Goal: Transaction & Acquisition: Purchase product/service

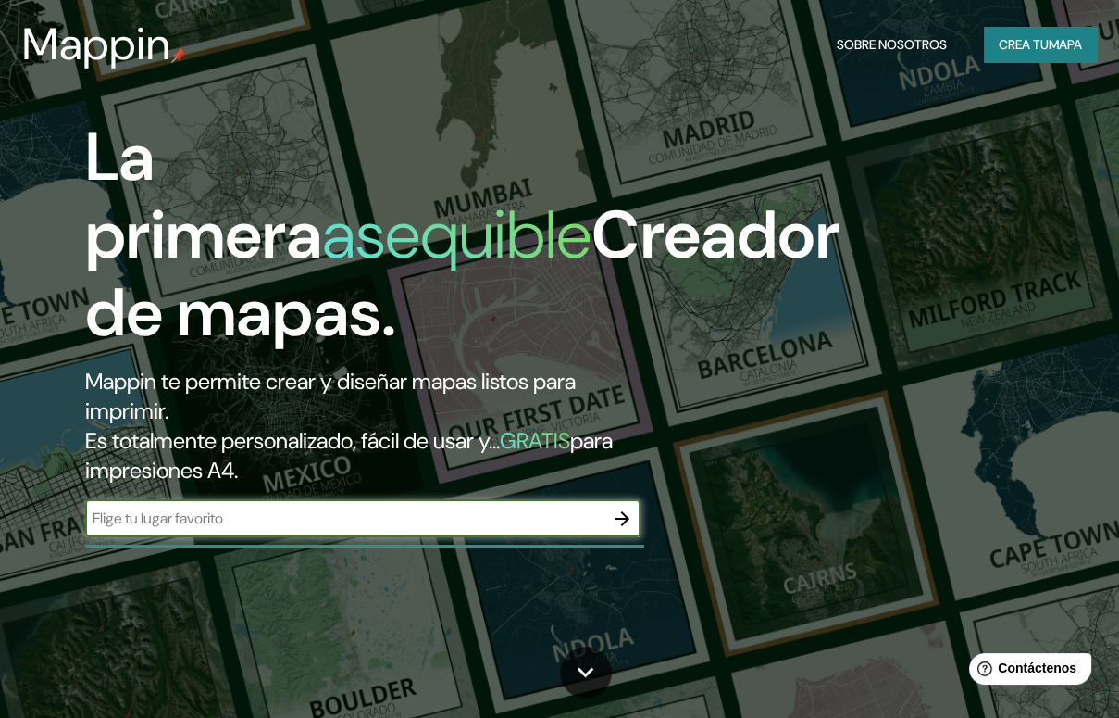
click at [303, 514] on input "text" at bounding box center [344, 517] width 518 height 21
type input "[GEOGRAPHIC_DATA]"
click at [617, 527] on icon "button" at bounding box center [622, 518] width 22 height 22
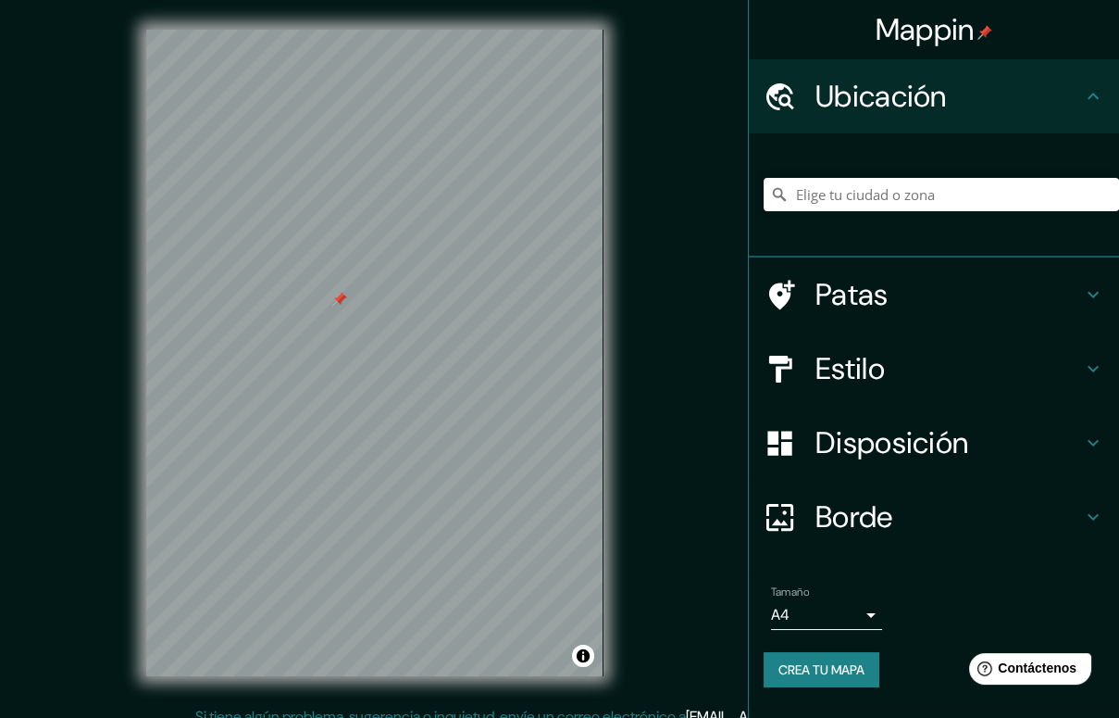
click at [625, 443] on div "© Mapbox © OpenStreetMap Improve this map" at bounding box center [375, 352] width 517 height 705
click at [336, 293] on div at bounding box center [339, 299] width 15 height 15
drag, startPoint x: 681, startPoint y: 440, endPoint x: 677, endPoint y: 406, distance: 34.6
click at [677, 405] on div "Mappin Ubicación Patas Estilo Disposición Borde Elige un borde. Consejo : puede…" at bounding box center [559, 367] width 1119 height 735
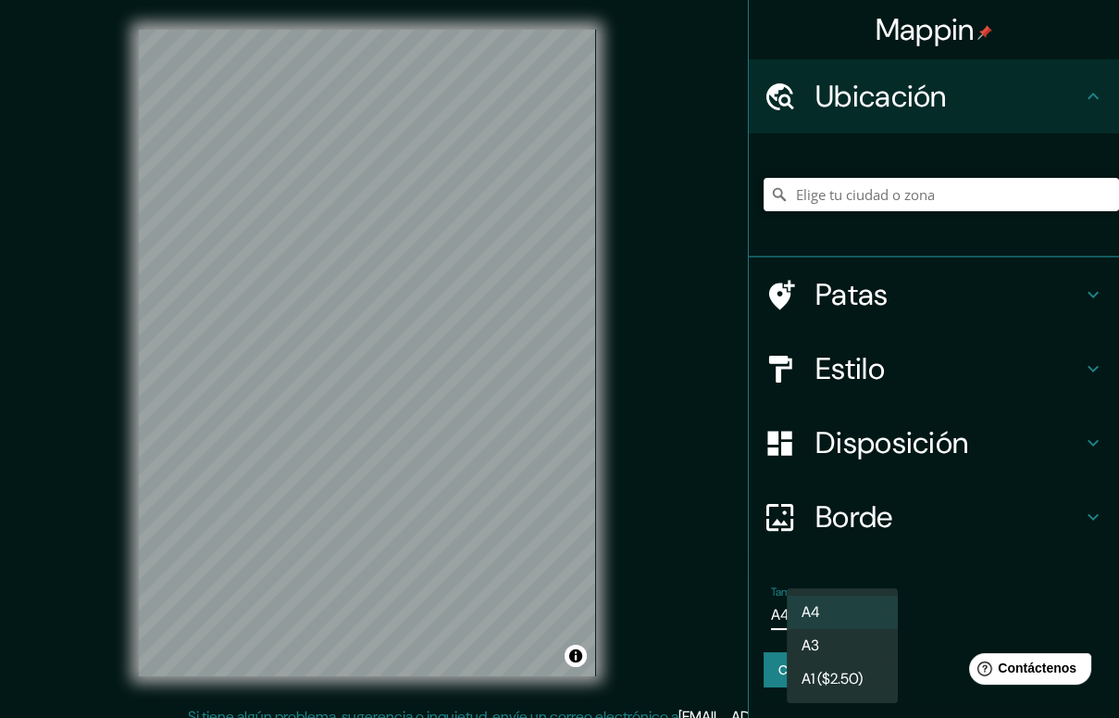
click at [840, 621] on body "Mappin Ubicación Patas Estilo Disposición Borde Elige un borde. Consejo : puede…" at bounding box center [559, 359] width 1119 height 718
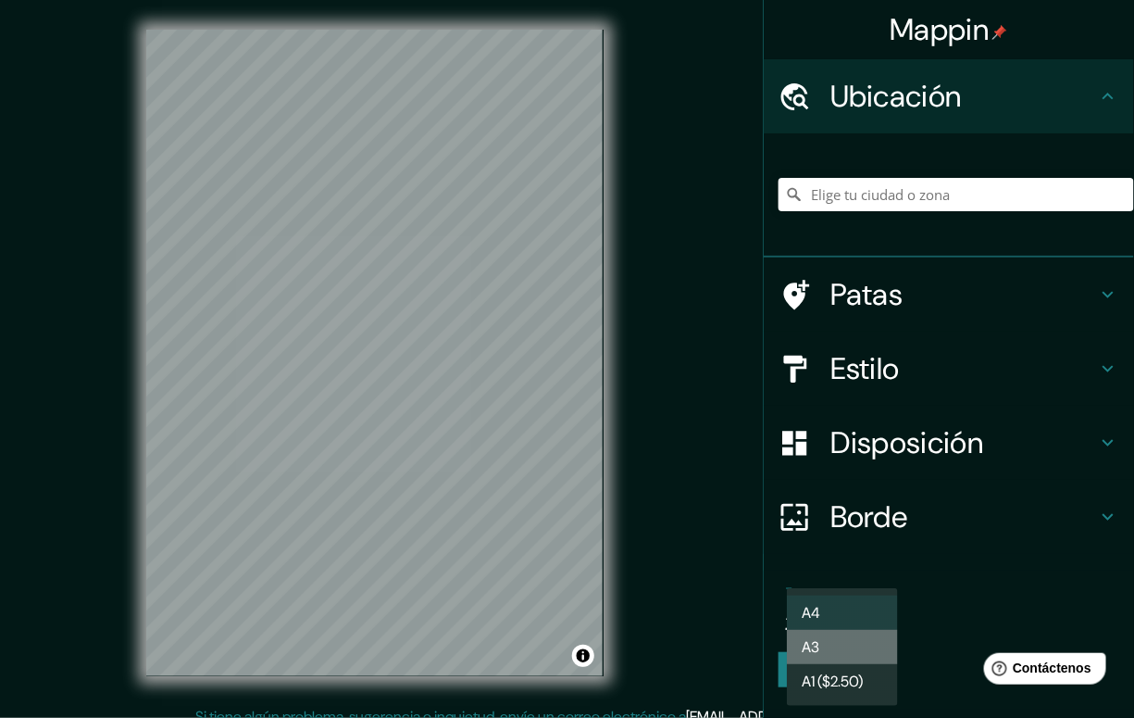
click at [847, 655] on li "A3" at bounding box center [842, 647] width 111 height 34
type input "a4"
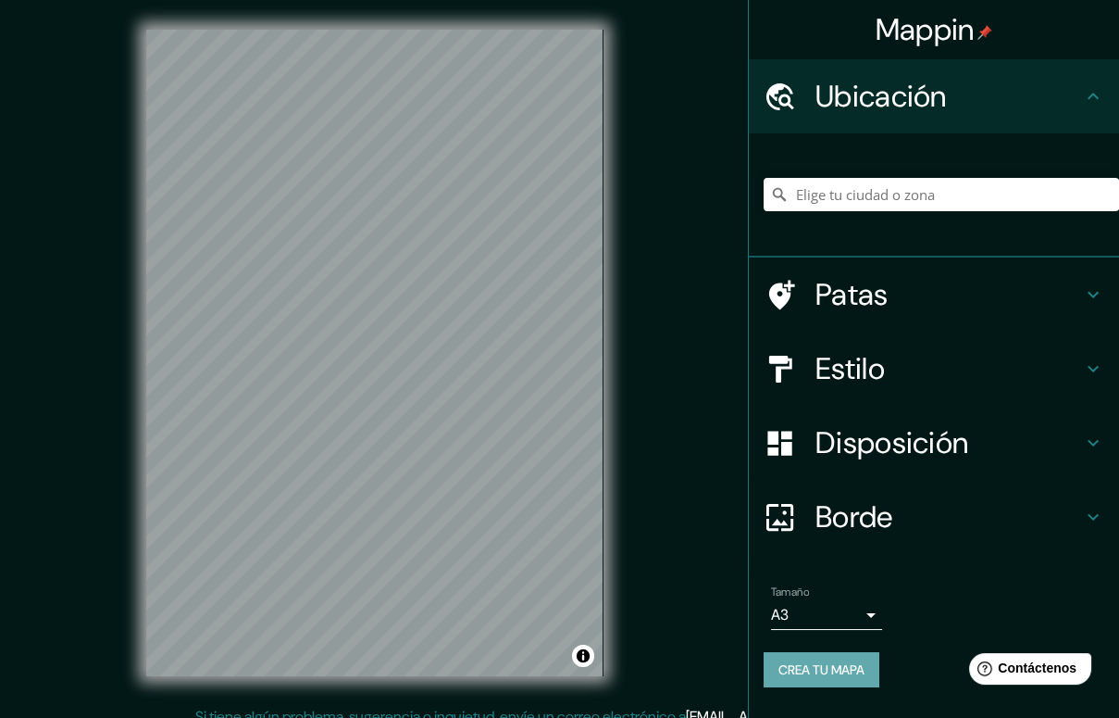
click at [852, 669] on font "Crea tu mapa" at bounding box center [822, 669] width 86 height 17
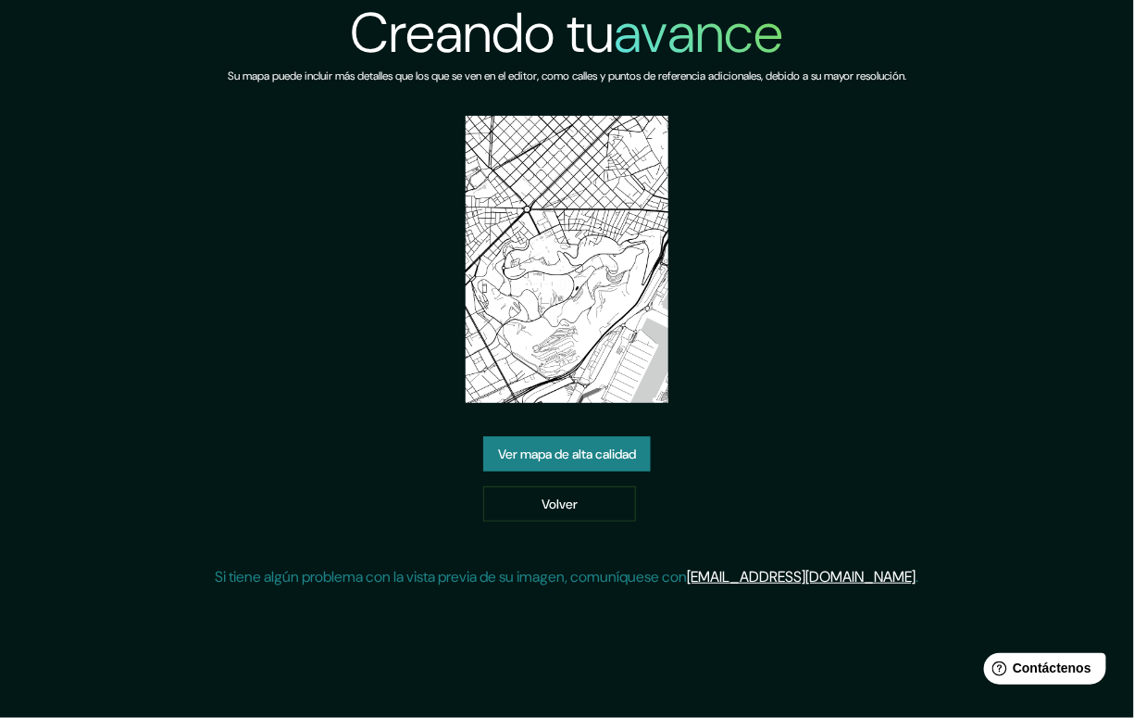
click at [597, 451] on font "Ver mapa de alta calidad" at bounding box center [567, 453] width 138 height 17
